Goal: Task Accomplishment & Management: Manage account settings

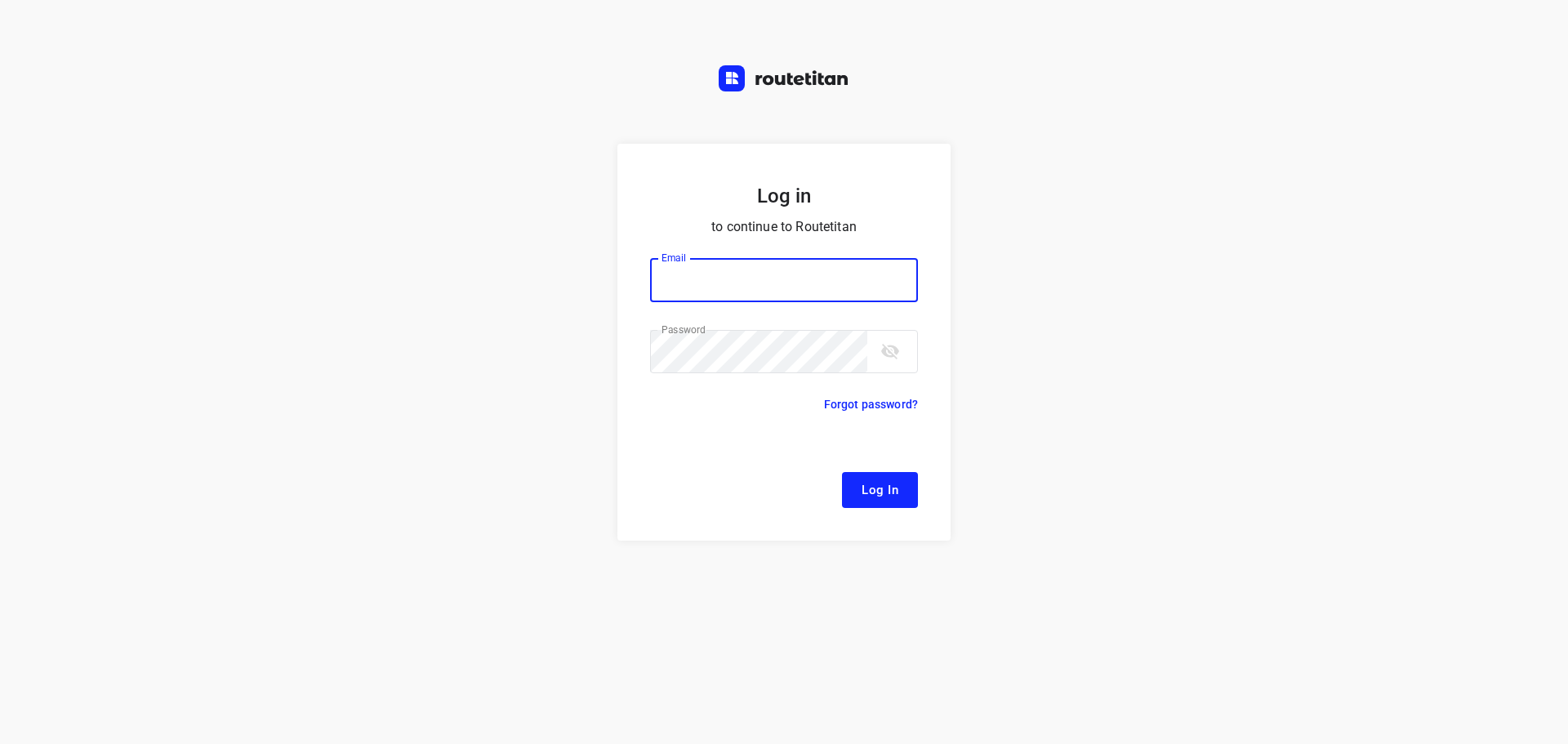
type input "[EMAIL_ADDRESS][DOMAIN_NAME]"
click at [886, 492] on span "Log In" at bounding box center [880, 490] width 37 height 21
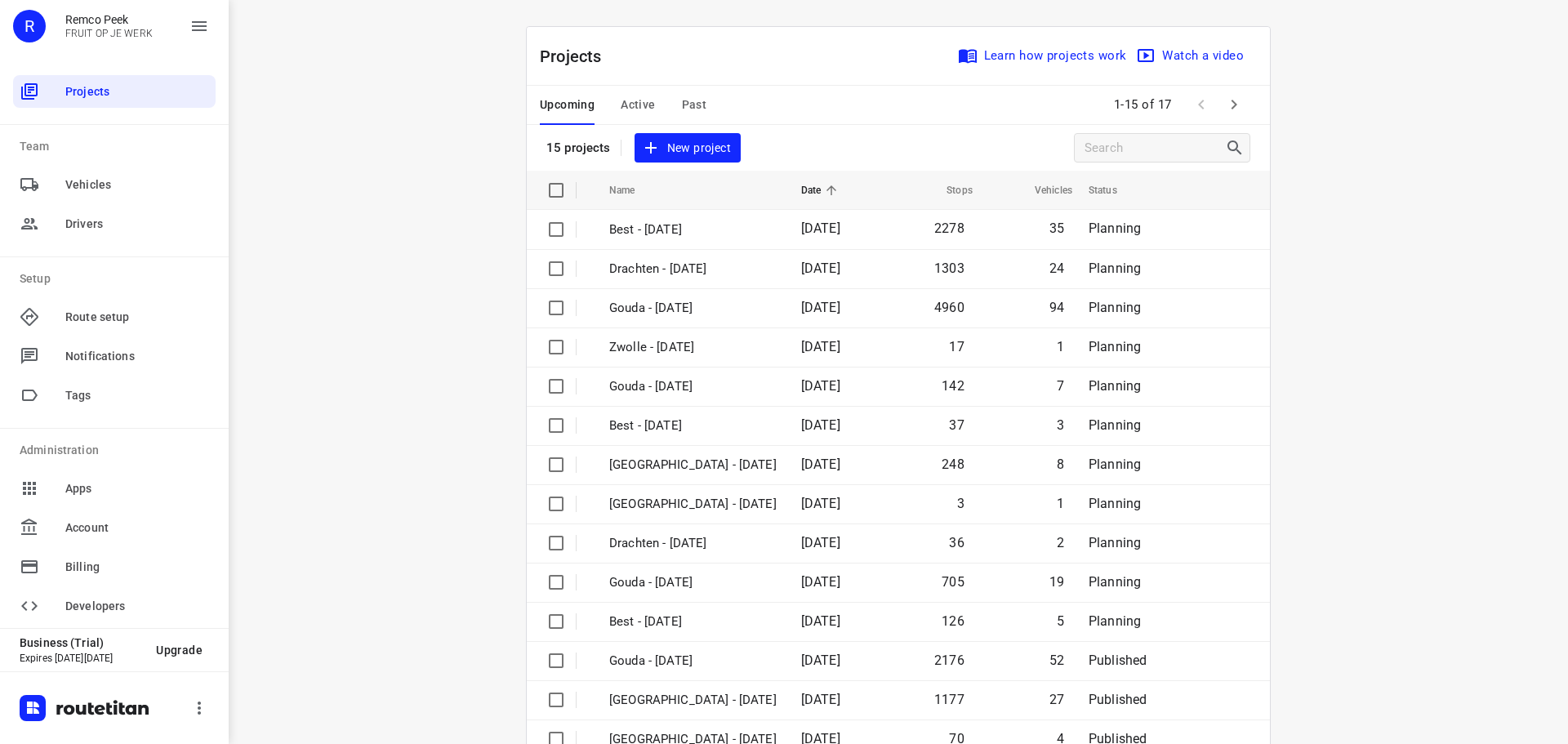
click at [638, 102] on span "Active" at bounding box center [638, 105] width 34 height 20
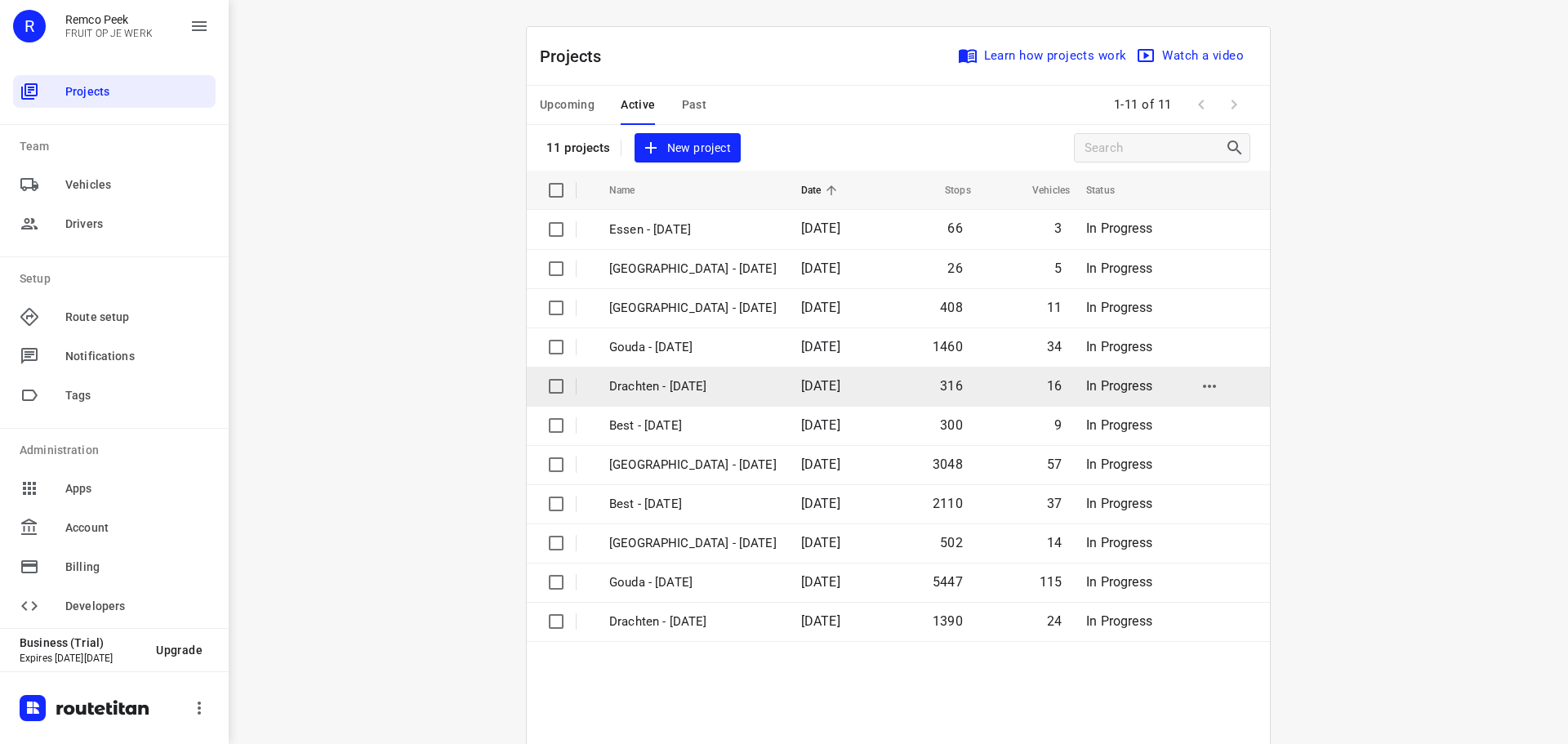
click at [649, 390] on p "Drachten - [DATE]" at bounding box center [693, 386] width 167 height 19
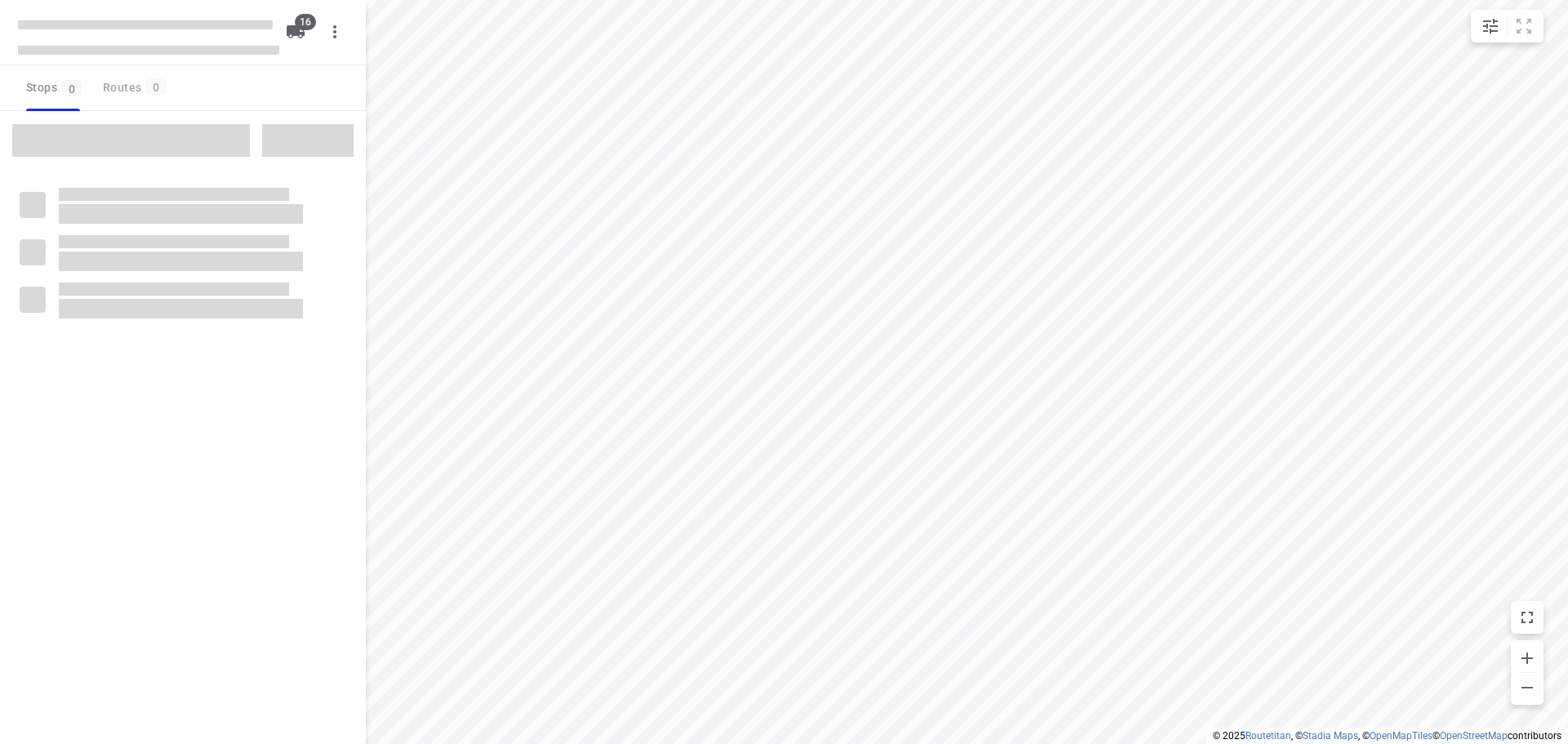
checkbox input "true"
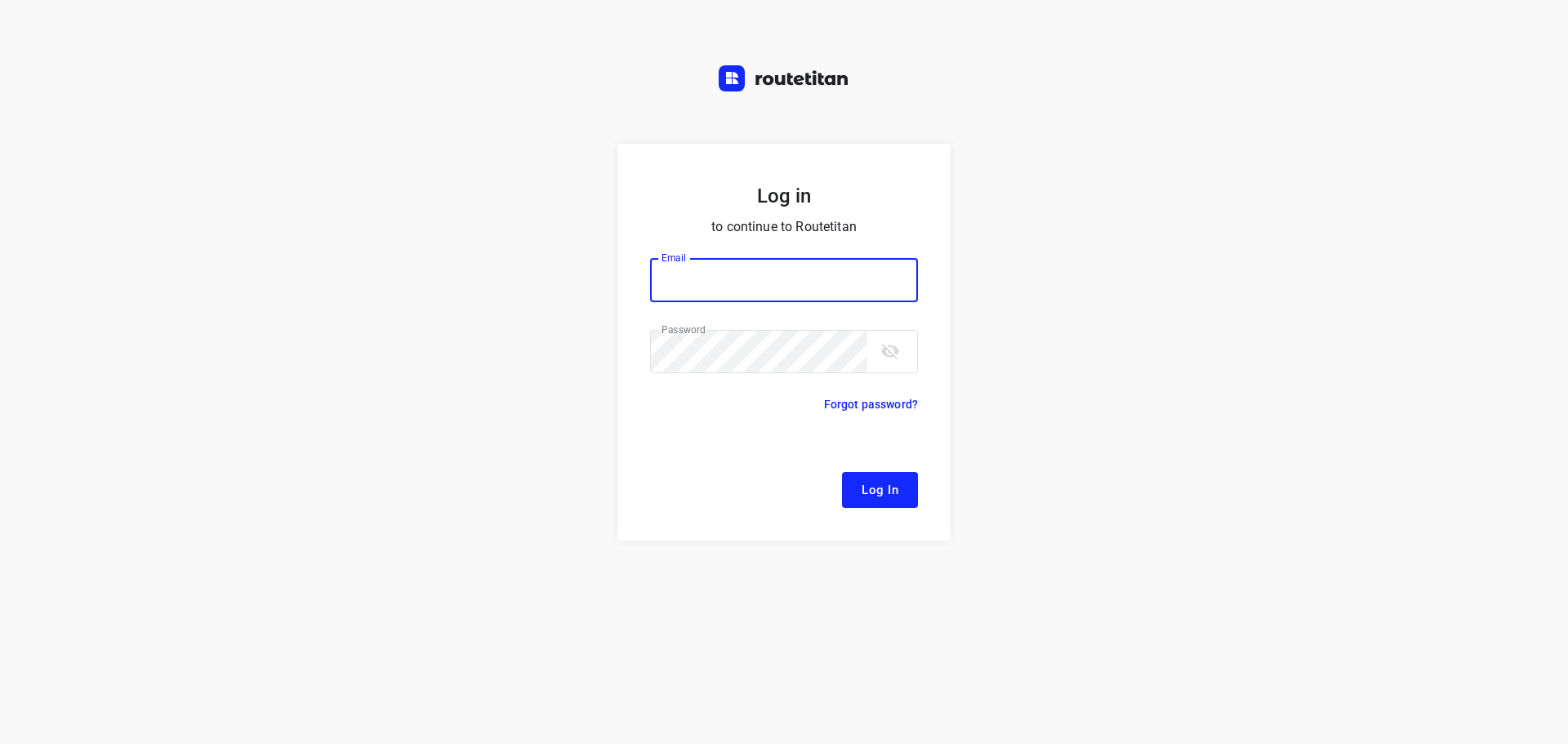
type input "[EMAIL_ADDRESS][DOMAIN_NAME]"
click at [875, 487] on span "Log In" at bounding box center [880, 490] width 37 height 21
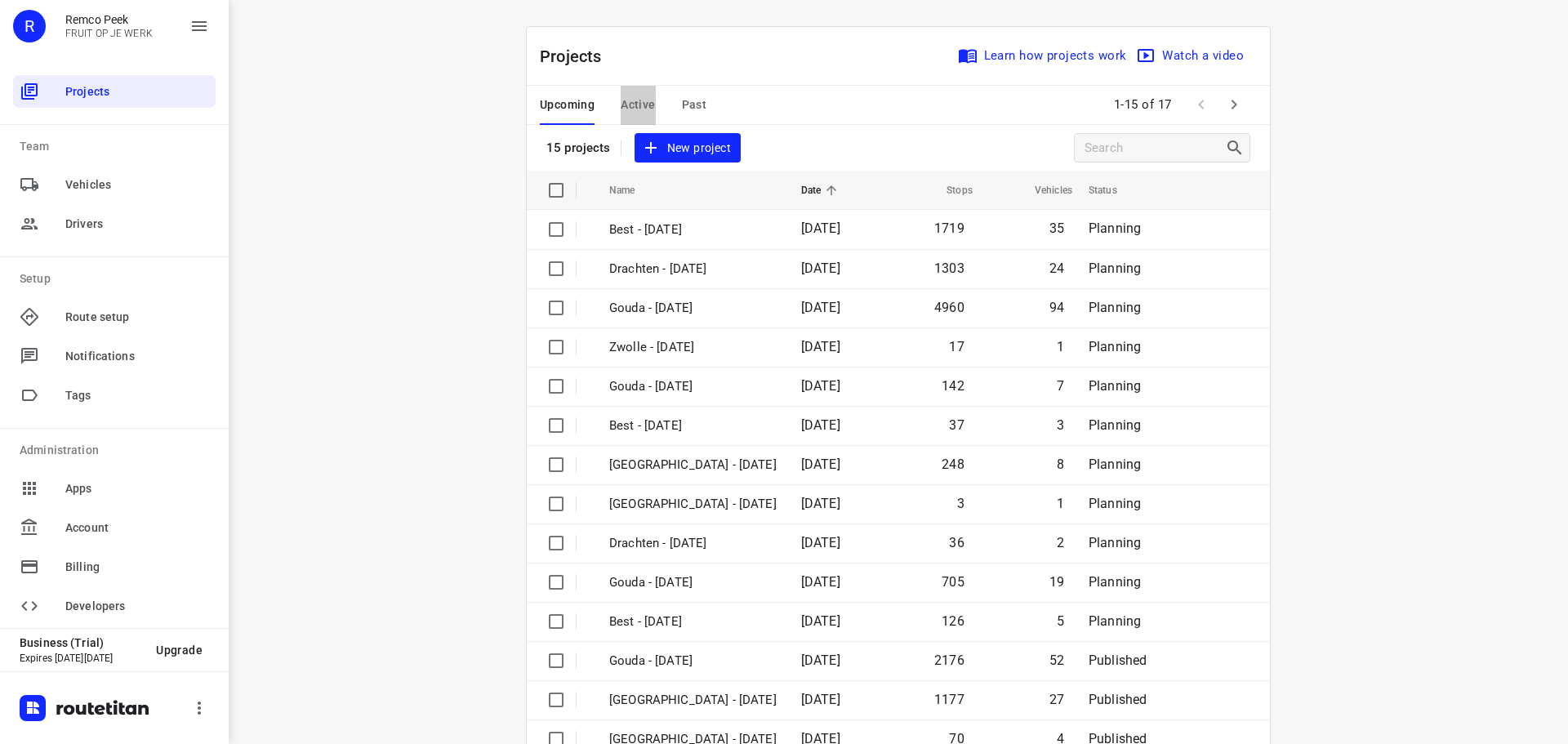
click at [634, 103] on span "Active" at bounding box center [638, 105] width 34 height 20
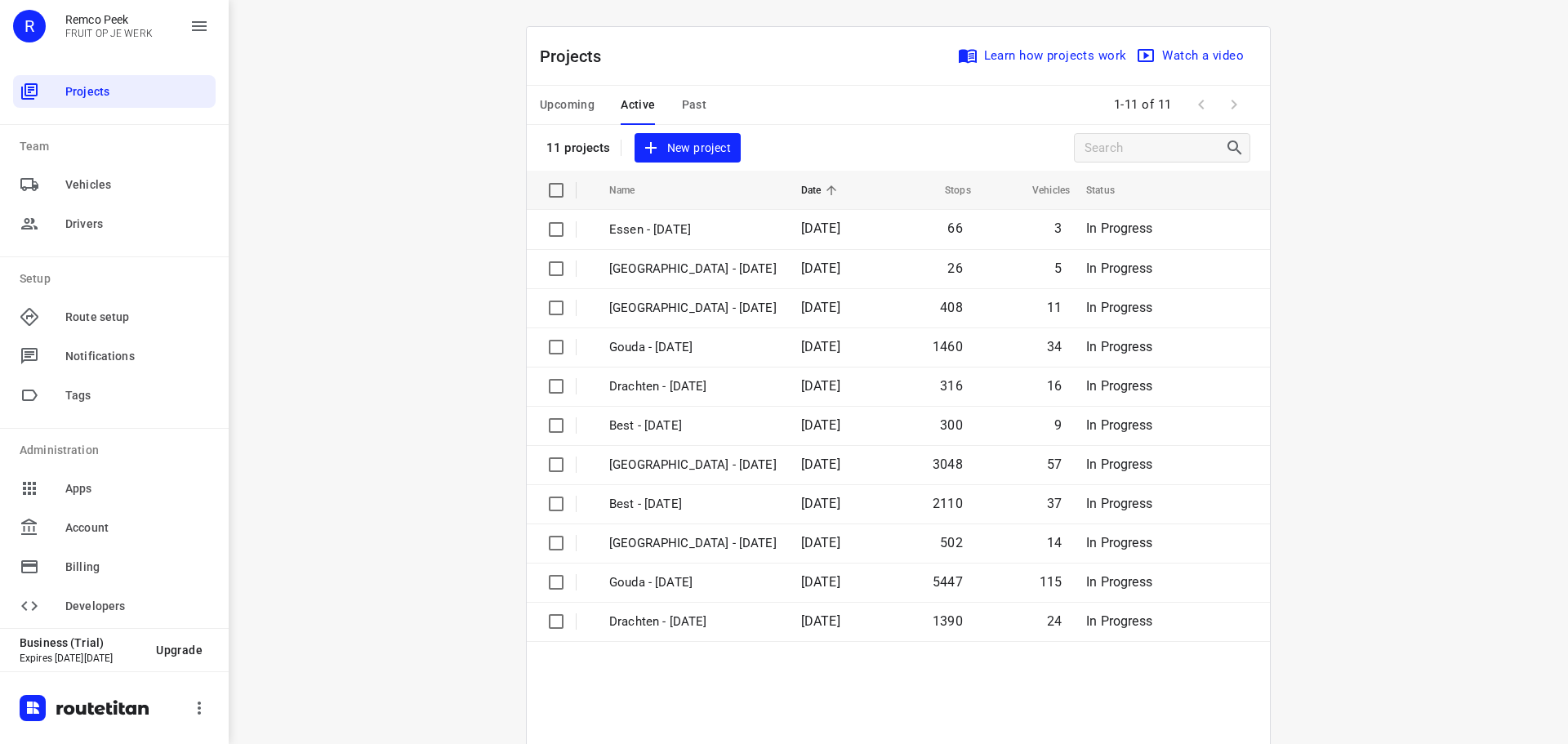
click at [547, 97] on span "Upcoming" at bounding box center [567, 105] width 55 height 20
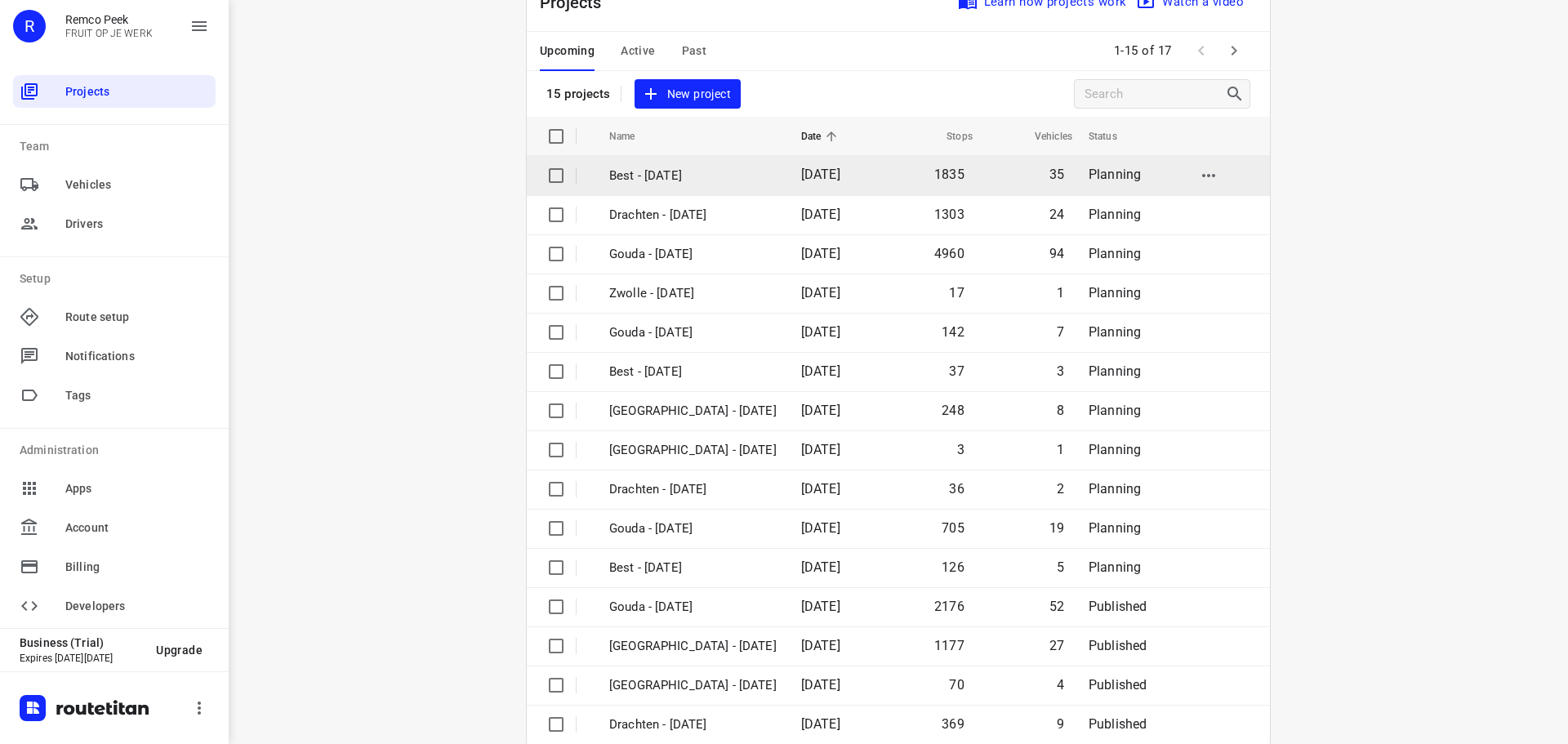
scroll to position [82, 0]
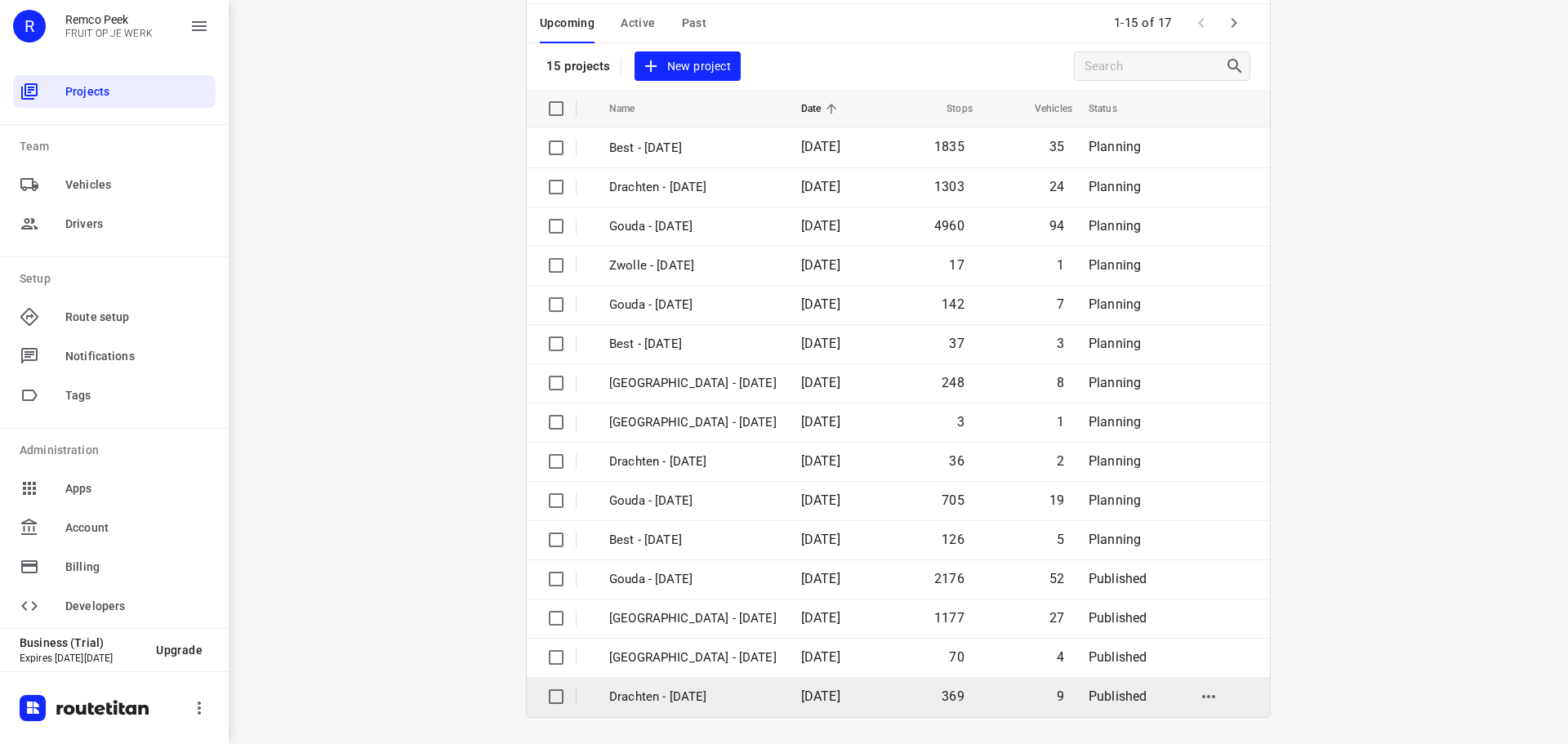
click at [680, 696] on p "Drachten - [DATE]" at bounding box center [693, 697] width 167 height 19
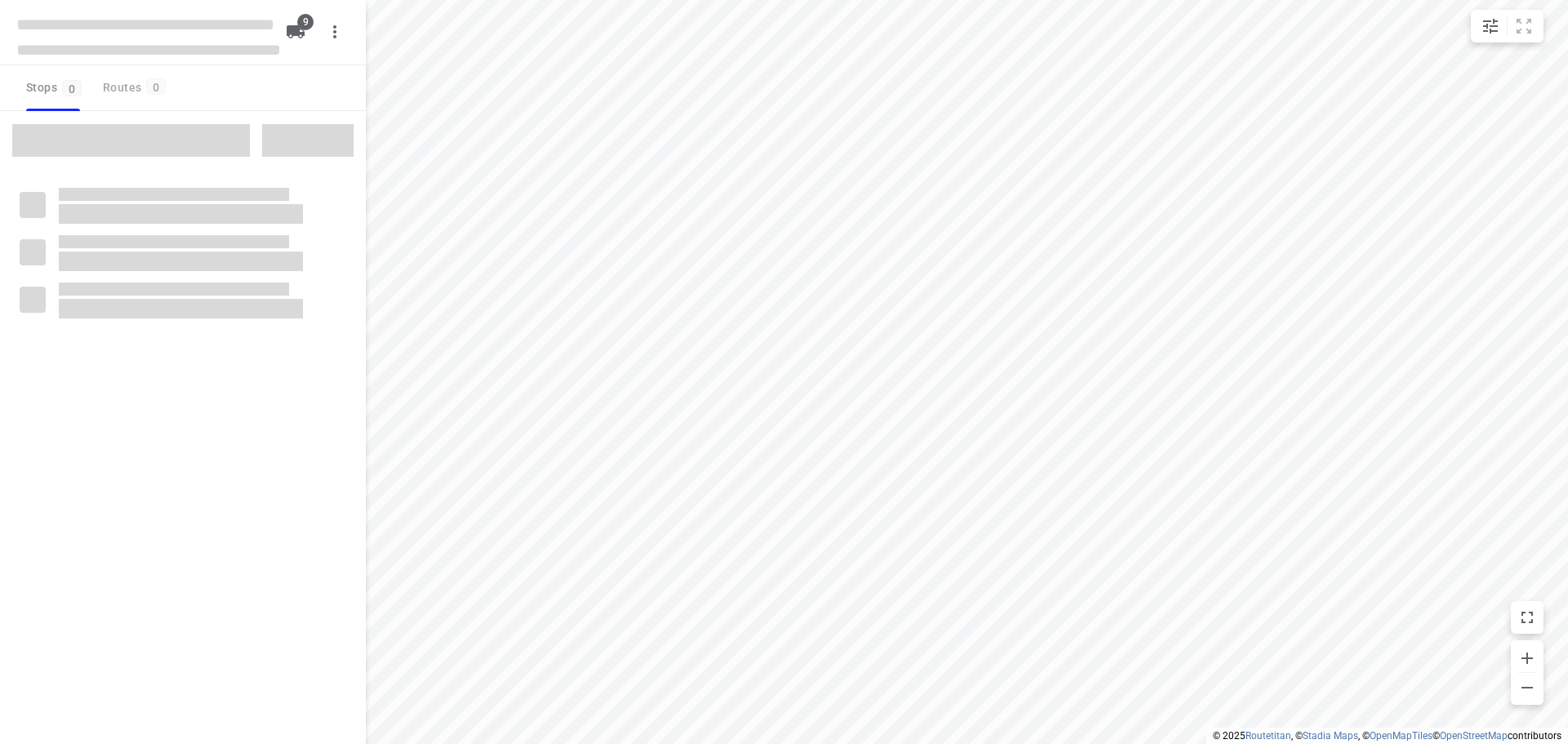
checkbox input "true"
